Goal: Find specific page/section: Find specific page/section

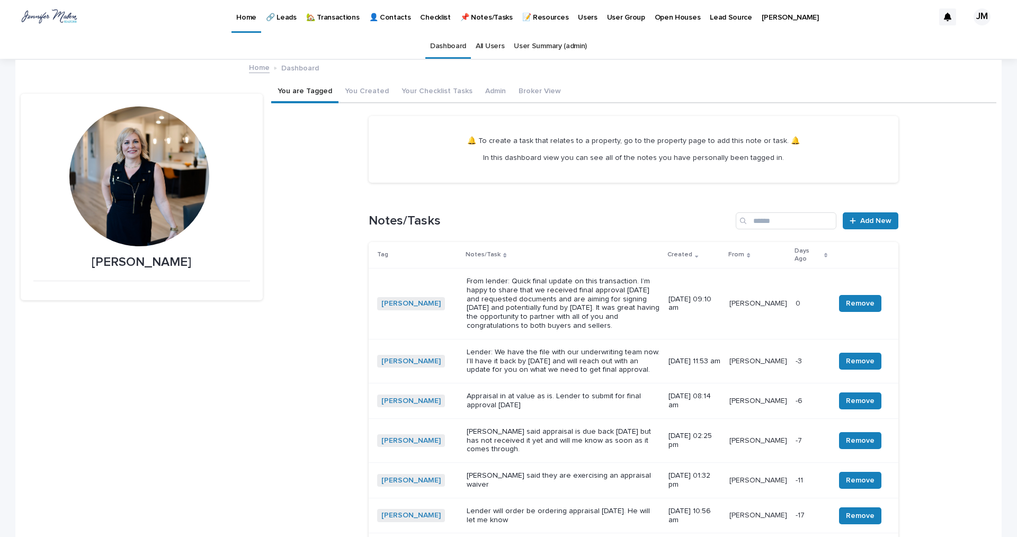
click at [326, 20] on p "🏡 Transactions" at bounding box center [332, 11] width 53 height 22
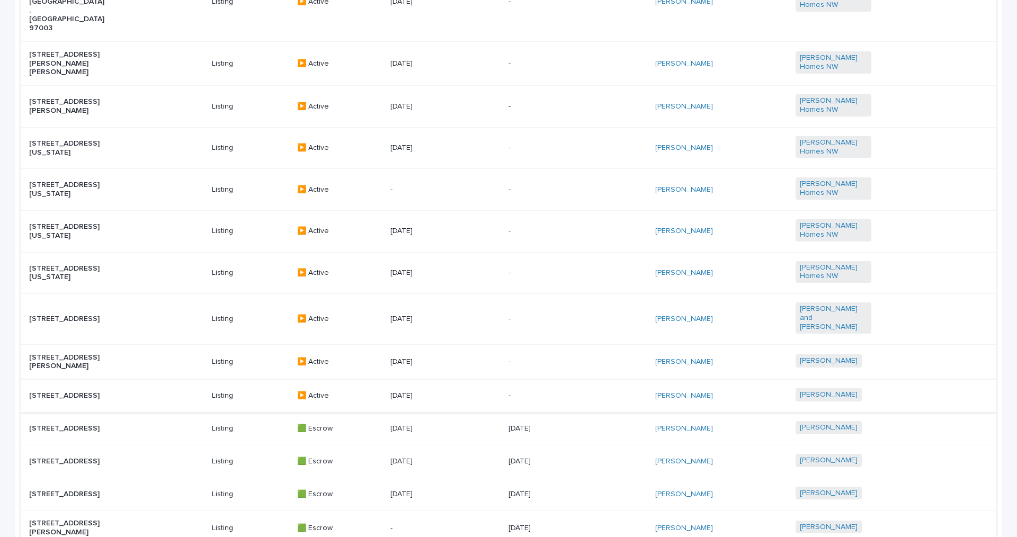
scroll to position [212, 0]
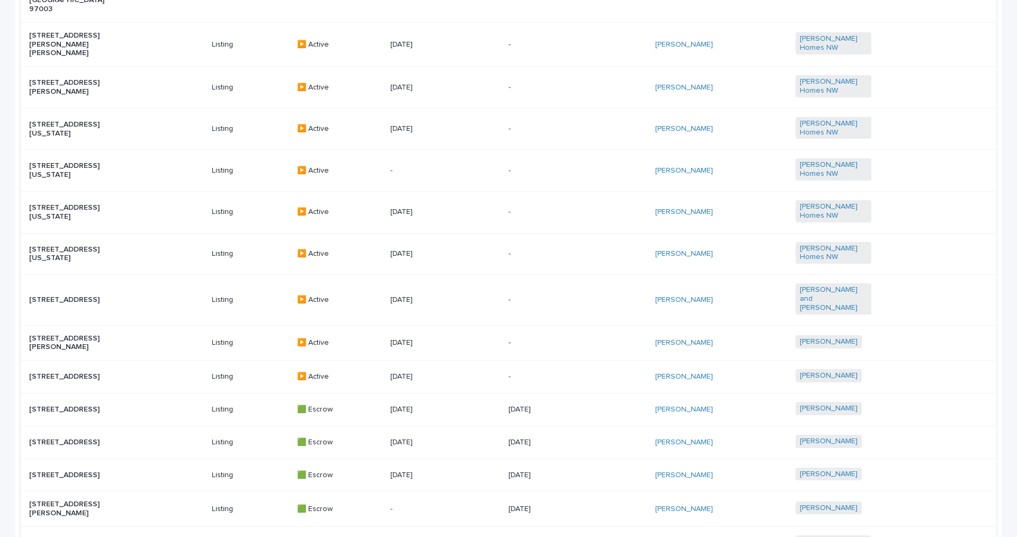
click at [38, 371] on p "[STREET_ADDRESS]" at bounding box center [67, 475] width 76 height 9
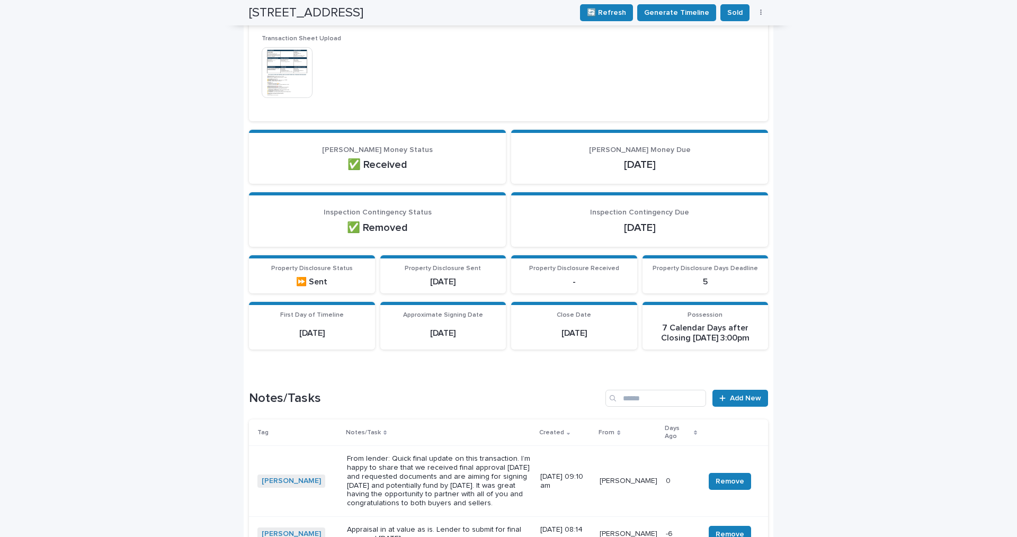
scroll to position [469, 0]
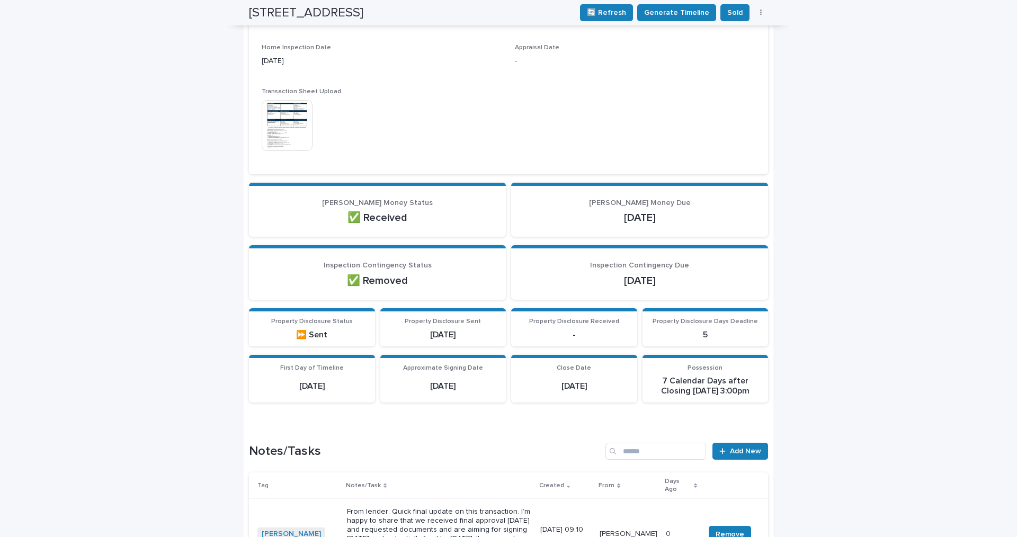
click at [296, 143] on img at bounding box center [287, 125] width 51 height 51
